Goal: Task Accomplishment & Management: Complete application form

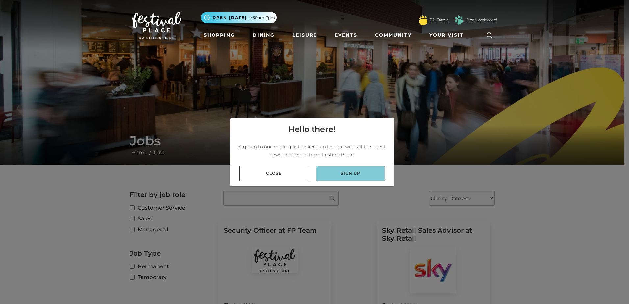
click at [353, 175] on link "Sign up" at bounding box center [350, 173] width 69 height 15
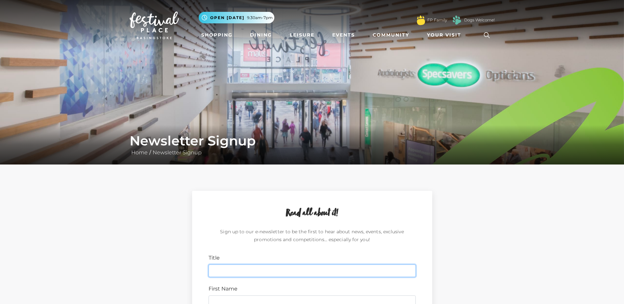
click at [256, 268] on input "Title" at bounding box center [312, 271] width 207 height 13
type input "miss"
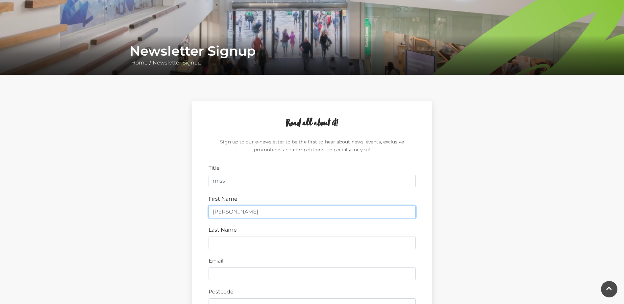
scroll to position [94, 0]
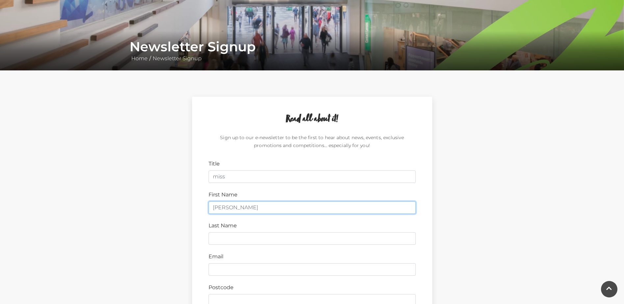
click at [230, 205] on input "emil" at bounding box center [312, 207] width 207 height 13
type input "emily"
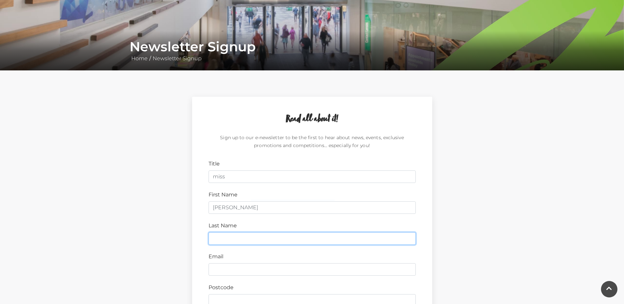
type input "Keys"
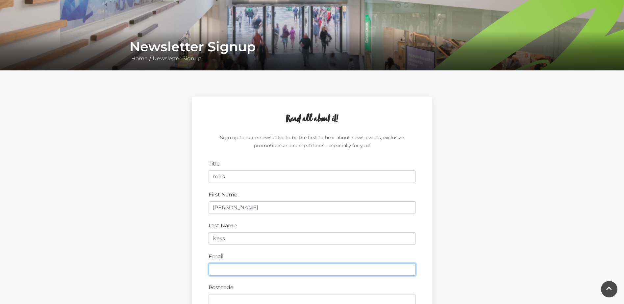
type input "ekeys042@gmail.com"
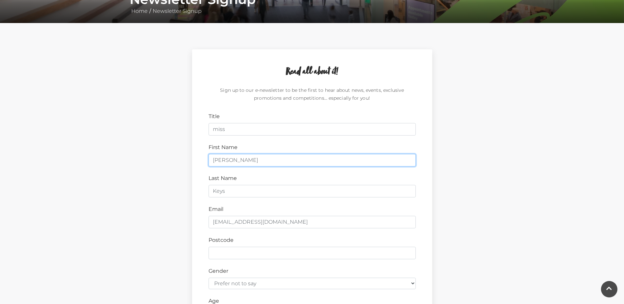
scroll to position [164, 0]
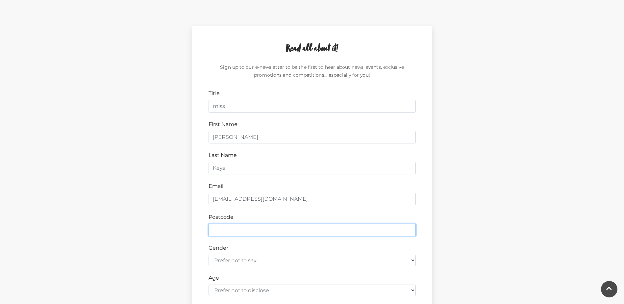
click at [247, 232] on input "Postcode" at bounding box center [312, 230] width 207 height 13
type input "RG21 3EG"
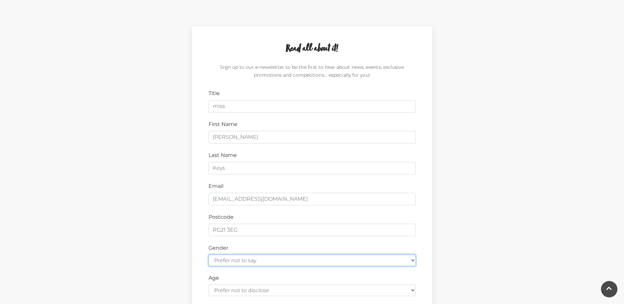
click at [412, 259] on select "Prefer not to say Female Male" at bounding box center [312, 261] width 207 height 12
select select "female"
click at [209, 255] on select "Prefer not to say Female Male" at bounding box center [312, 261] width 207 height 12
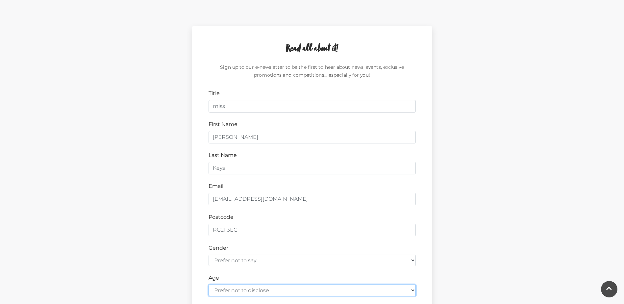
click at [413, 291] on select "Prefer not to disclose Under 18 18-24 25-34 35-44 45-54 55-64 65+" at bounding box center [312, 291] width 207 height 12
select select "under-18"
click at [209, 285] on select "Prefer not to disclose Under 18 18-24 25-34 35-44 45-54 55-64 65+" at bounding box center [312, 291] width 207 height 12
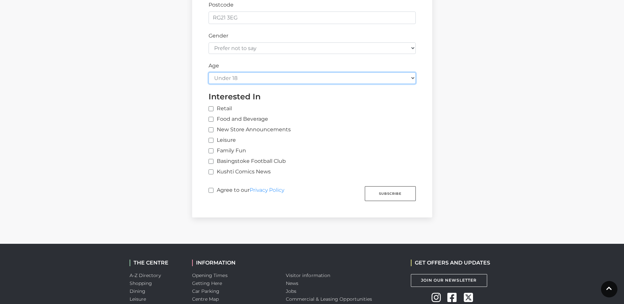
scroll to position [389, 0]
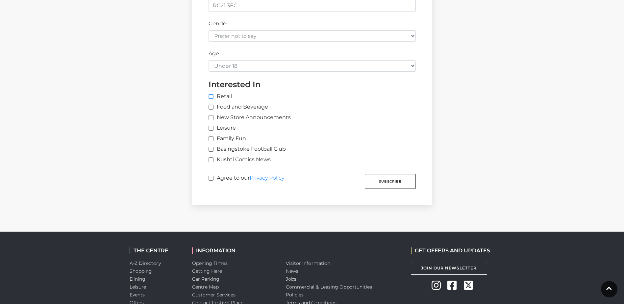
click at [211, 97] on input "Retail" at bounding box center [317, 97] width 217 height 4
checkbox input "true"
click at [210, 107] on input "Food and Beverage" at bounding box center [211, 107] width 4 height 4
checkbox input "true"
click at [210, 118] on input "New Store Announcements" at bounding box center [211, 118] width 4 height 4
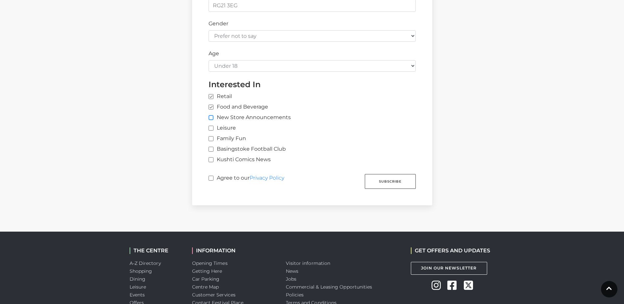
checkbox input "true"
click at [211, 179] on input "Agree to our Privacy Policy" at bounding box center [211, 178] width 4 height 4
checkbox input "true"
click at [394, 182] on button "Subscribe" at bounding box center [390, 181] width 51 height 15
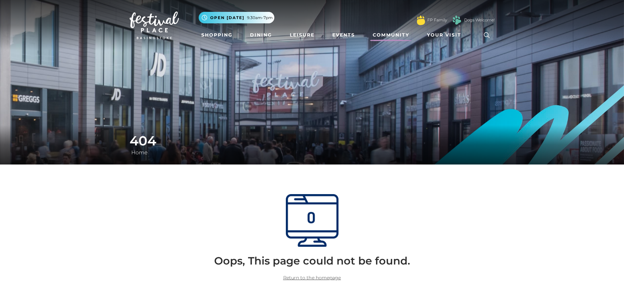
click at [395, 34] on link "Community" at bounding box center [391, 35] width 42 height 12
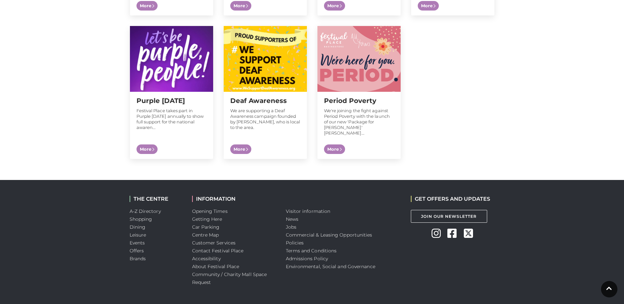
scroll to position [682, 0]
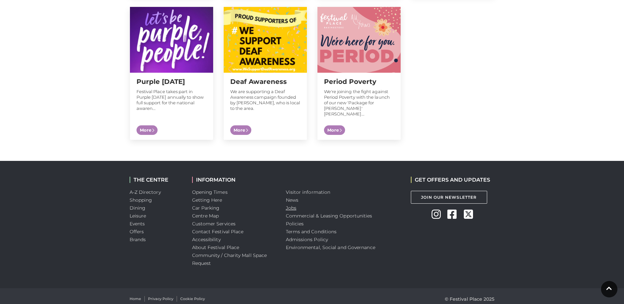
click at [295, 205] on link "Jobs" at bounding box center [291, 208] width 11 height 6
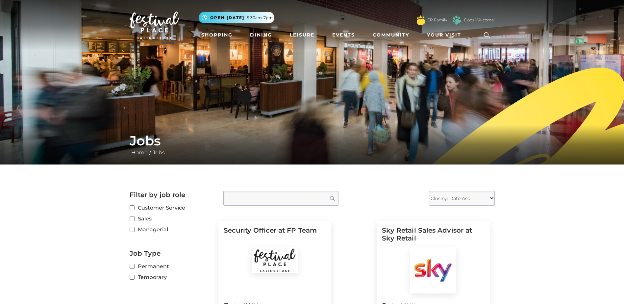
click at [134, 211] on label "Customer Service" at bounding box center [172, 208] width 84 height 8
click at [134, 210] on input "Customer Service" at bounding box center [132, 208] width 4 height 4
checkbox input "true"
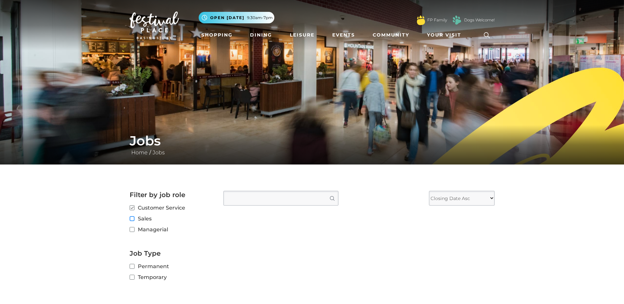
click at [131, 217] on input "Sales" at bounding box center [132, 219] width 4 height 4
checkbox input "true"
checkbox input "false"
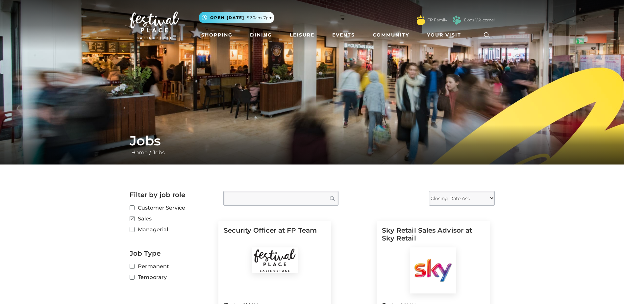
click at [134, 267] on label "Permanent" at bounding box center [172, 266] width 84 height 8
click at [134, 267] on input "Permanent" at bounding box center [132, 267] width 4 height 4
checkbox input "true"
click at [131, 275] on label "Temporary" at bounding box center [172, 277] width 84 height 8
click at [131, 275] on input "Temporary" at bounding box center [132, 277] width 4 height 4
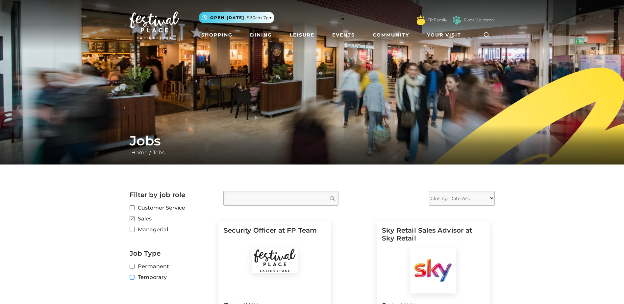
checkbox input "true"
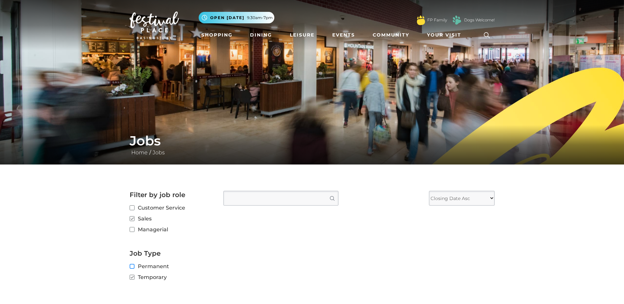
click at [133, 266] on input "Permanent" at bounding box center [132, 267] width 4 height 4
checkbox input "true"
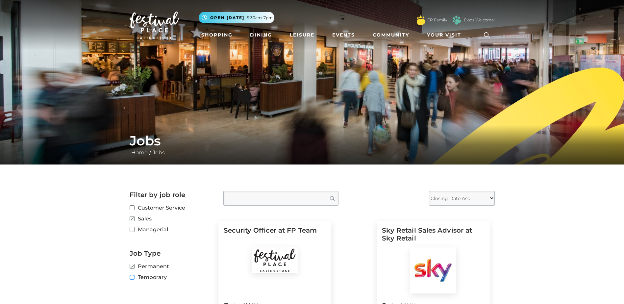
click at [132, 278] on input "Temporary" at bounding box center [132, 277] width 4 height 4
checkbox input "true"
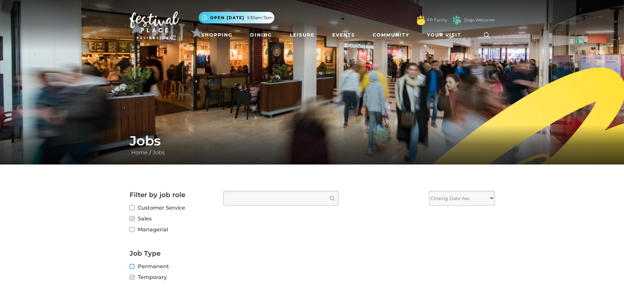
click at [132, 267] on input "Permanent" at bounding box center [132, 267] width 4 height 4
checkbox input "true"
checkbox input "false"
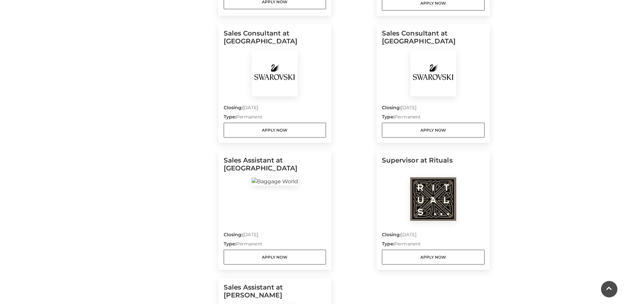
scroll to position [483, 0]
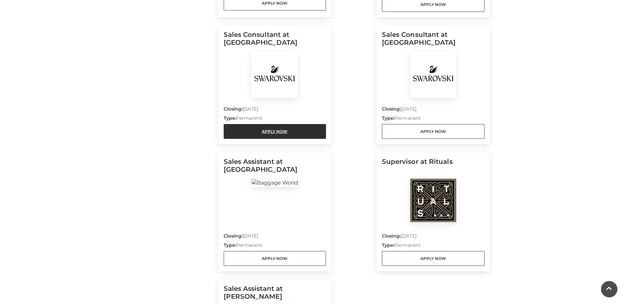
click at [289, 128] on link "Apply Now" at bounding box center [275, 131] width 103 height 15
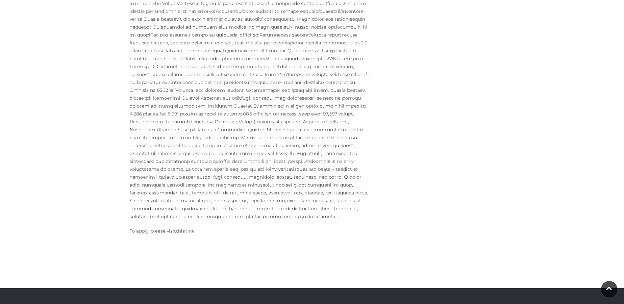
scroll to position [299, 0]
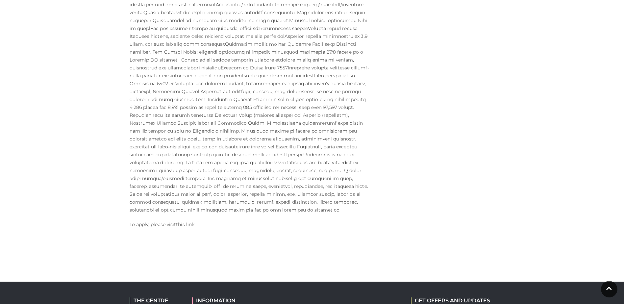
click at [185, 221] on link "this link" at bounding box center [185, 224] width 18 height 6
